Goal: Download file/media

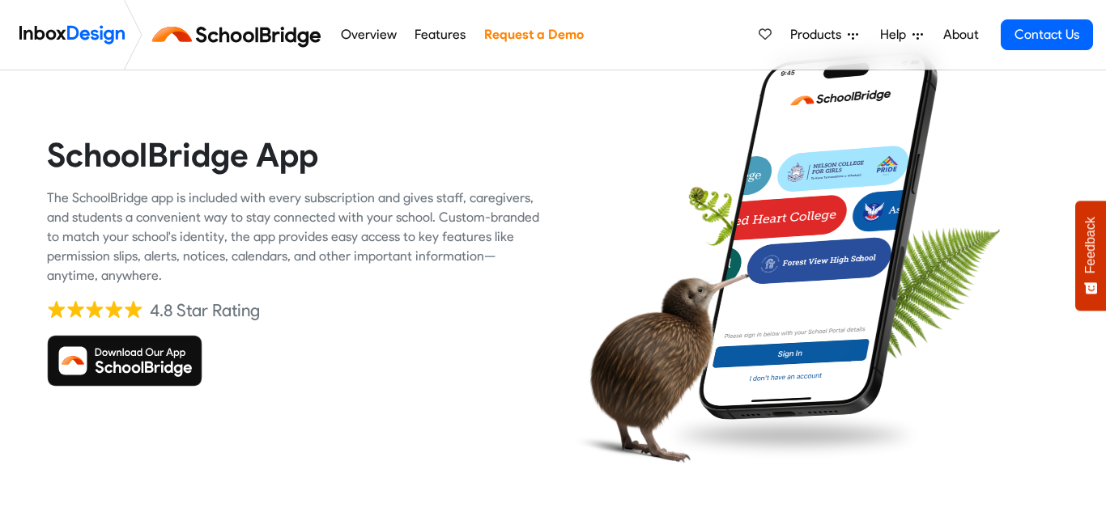
click at [162, 356] on img at bounding box center [124, 361] width 155 height 52
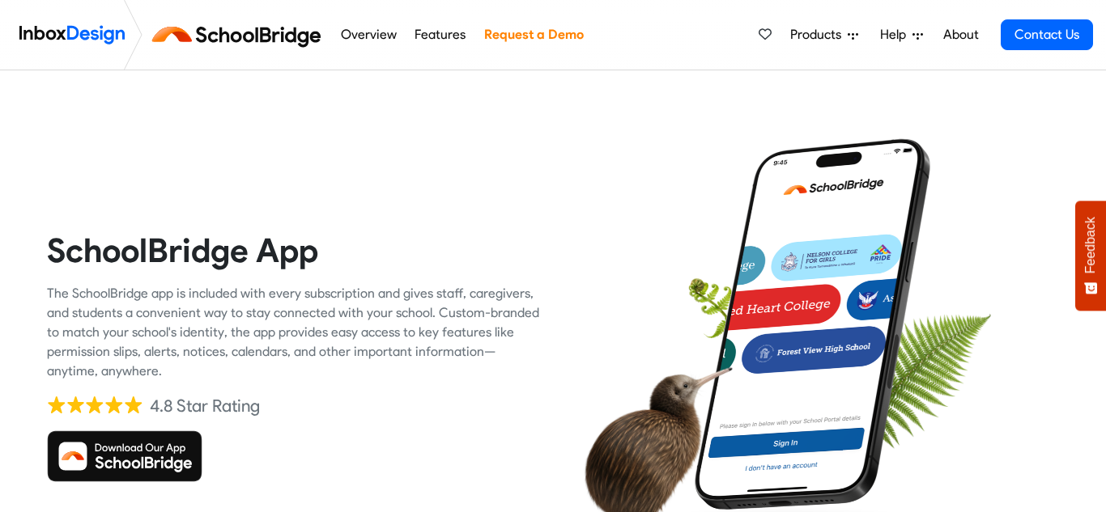
click at [158, 457] on img at bounding box center [124, 457] width 155 height 52
click at [160, 456] on img at bounding box center [124, 457] width 155 height 52
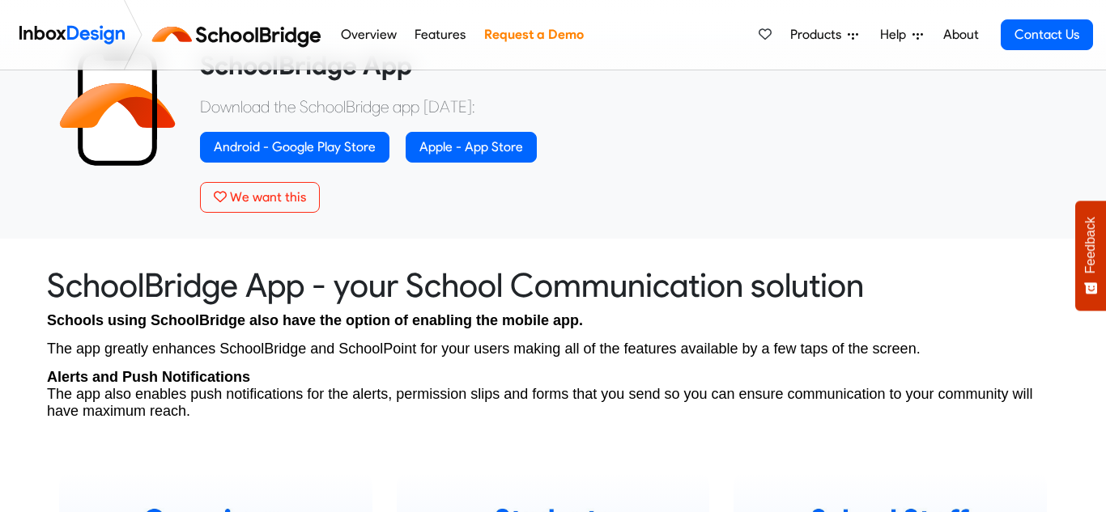
scroll to position [657, 0]
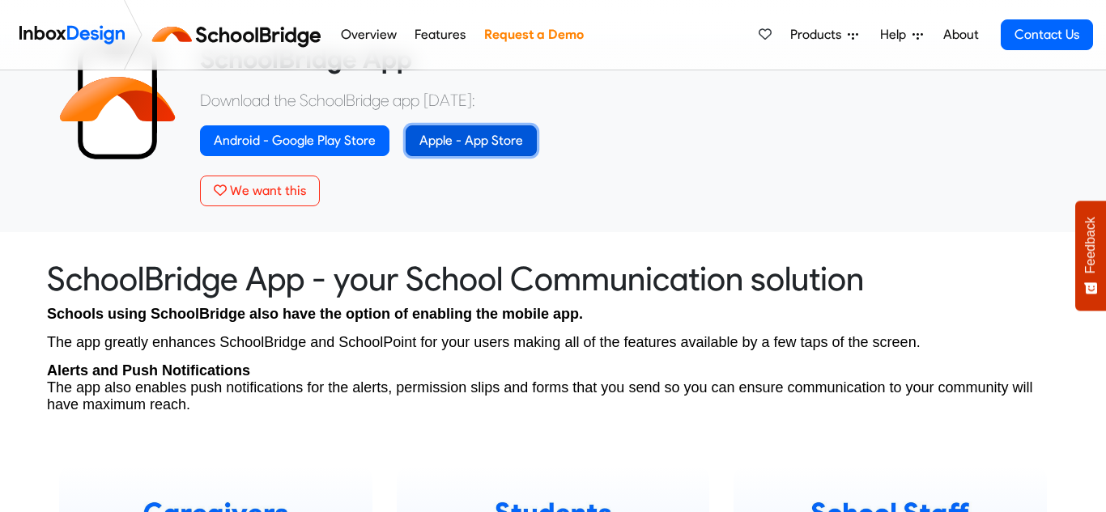
click at [452, 138] on link "Apple - App Store" at bounding box center [471, 140] width 131 height 31
